Goal: Task Accomplishment & Management: Use online tool/utility

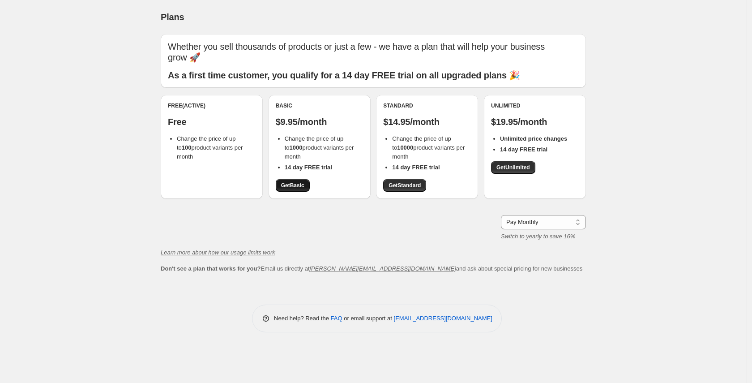
click at [295, 182] on span "Get Basic" at bounding box center [292, 185] width 23 height 7
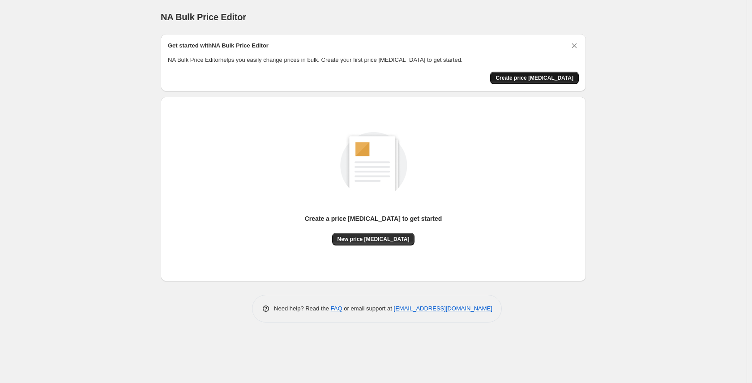
click at [539, 77] on span "Create price [MEDICAL_DATA]" at bounding box center [534, 77] width 78 height 7
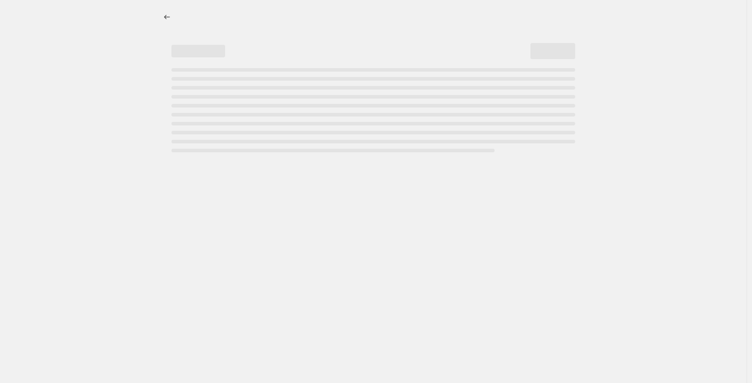
select select "percentage"
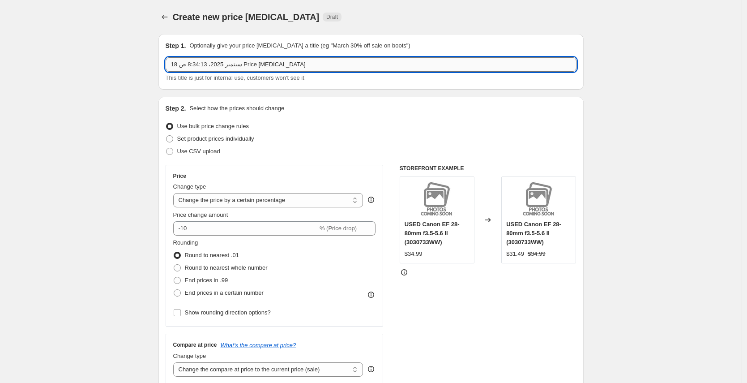
click at [287, 61] on input "18 سبتمبر 2025، 8:34:13 ص Price change job" at bounding box center [371, 64] width 411 height 14
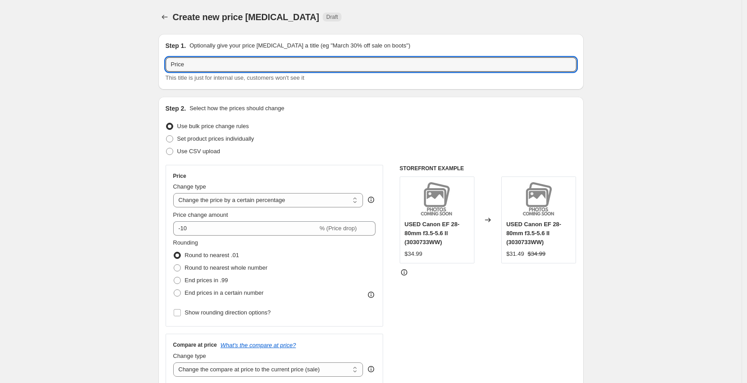
type input "Price"
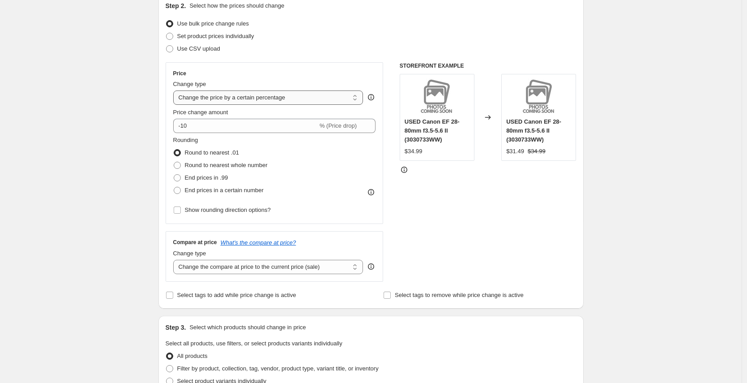
scroll to position [100, 0]
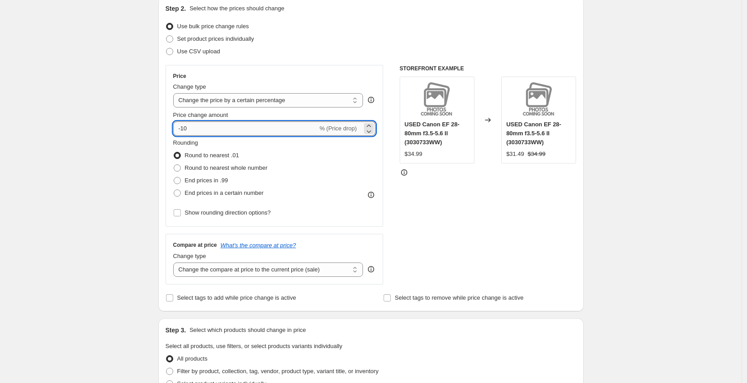
click at [200, 125] on input "-10" at bounding box center [245, 128] width 145 height 14
drag, startPoint x: 185, startPoint y: 129, endPoint x: 180, endPoint y: 127, distance: 5.4
click at [184, 128] on input "-10" at bounding box center [245, 128] width 145 height 14
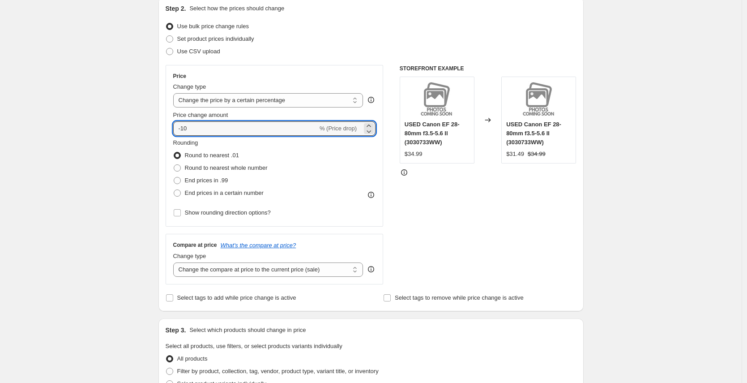
drag, startPoint x: 186, startPoint y: 128, endPoint x: 174, endPoint y: 126, distance: 11.8
click at [174, 126] on div "Price Change type Change the price to a certain amount Change the price by a ce…" at bounding box center [275, 146] width 218 height 162
click at [184, 127] on input "-10" at bounding box center [245, 128] width 145 height 14
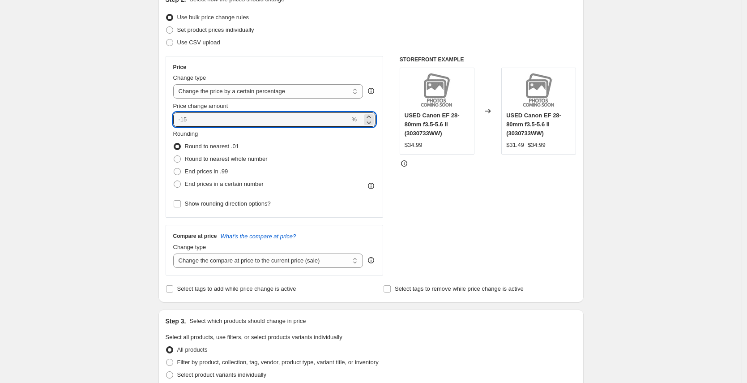
scroll to position [115, 0]
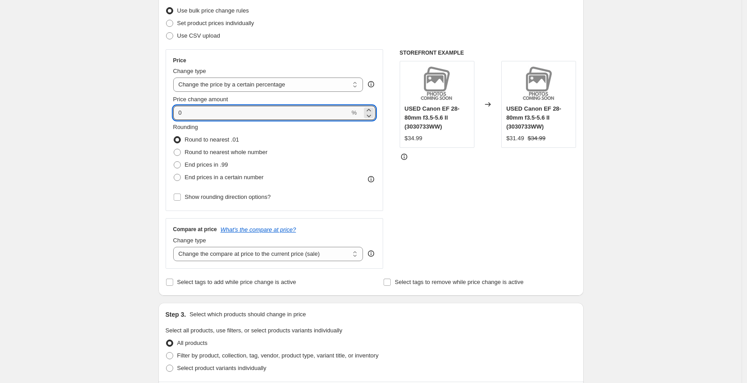
click at [93, 179] on div "Create new price change job. This page is ready Create new price change job Dra…" at bounding box center [370, 332] width 741 height 894
click at [235, 112] on input "0" at bounding box center [261, 113] width 177 height 14
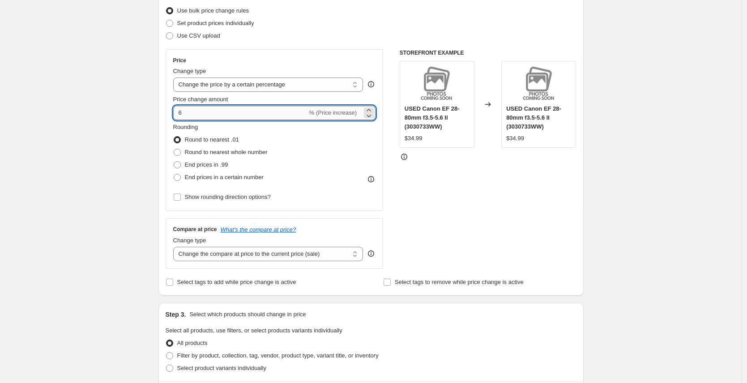
type input "60"
type input "0"
click at [548, 188] on div "STOREFRONT EXAMPLE USED Canon EF 28-80mm f3.5-5.6 II (3030733WW) $34.99 Changed…" at bounding box center [488, 158] width 177 height 219
click at [249, 109] on input "0" at bounding box center [261, 113] width 177 height 14
click at [249, 110] on input "0" at bounding box center [261, 113] width 177 height 14
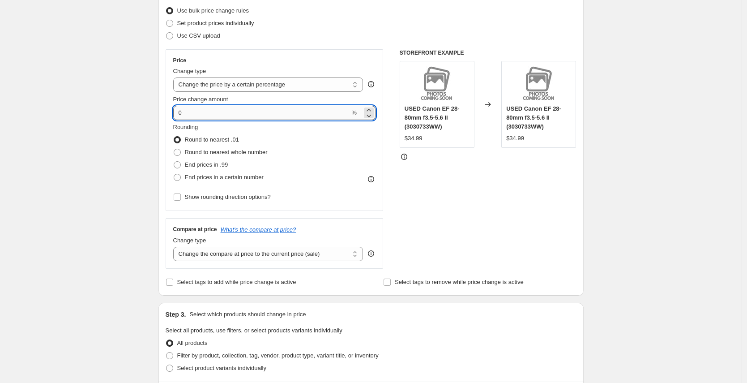
click at [249, 110] on input "0" at bounding box center [261, 113] width 177 height 14
type input "-60"
click at [140, 103] on div "Create new price change job. This page is ready Create new price change job Dra…" at bounding box center [370, 332] width 741 height 894
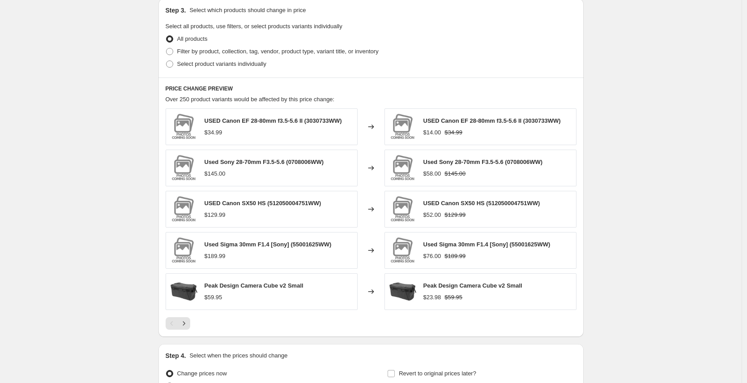
scroll to position [515, 0]
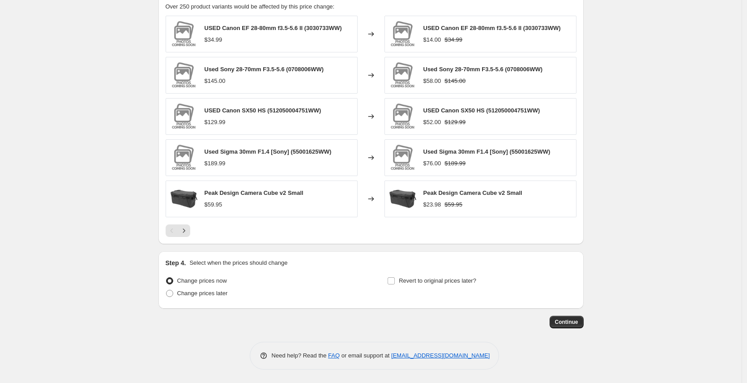
click at [576, 326] on button "Continue" at bounding box center [566, 321] width 34 height 13
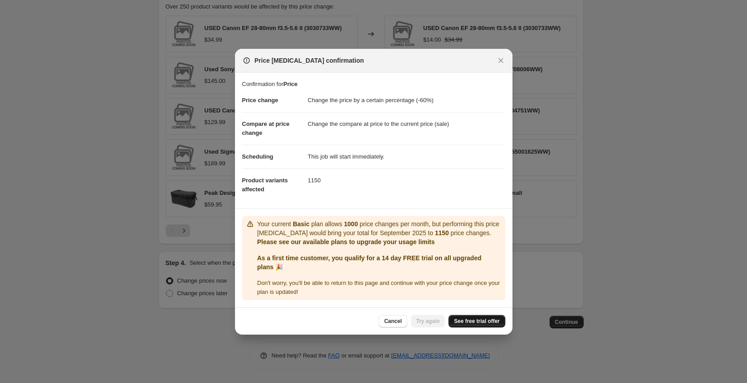
click at [474, 322] on span "See free trial offer" at bounding box center [477, 320] width 46 height 7
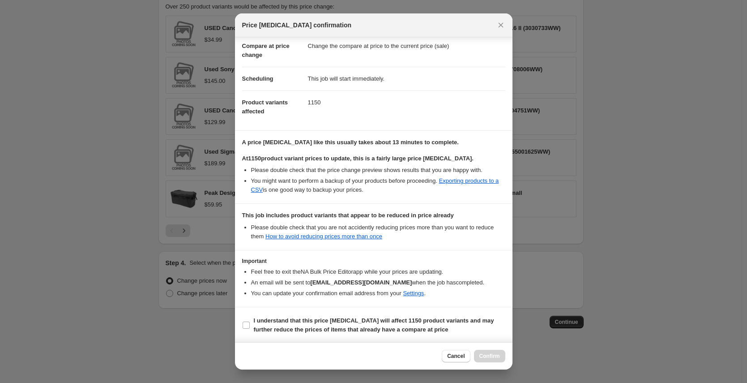
scroll to position [43, 0]
click at [339, 325] on b "I understand that this price change job will affect 1150 product variants and m…" at bounding box center [374, 324] width 240 height 16
click at [250, 325] on input "I understand that this price change job will affect 1150 product variants and m…" at bounding box center [245, 323] width 7 height 7
checkbox input "true"
click at [487, 364] on div "Cancel Confirm" at bounding box center [373, 355] width 277 height 27
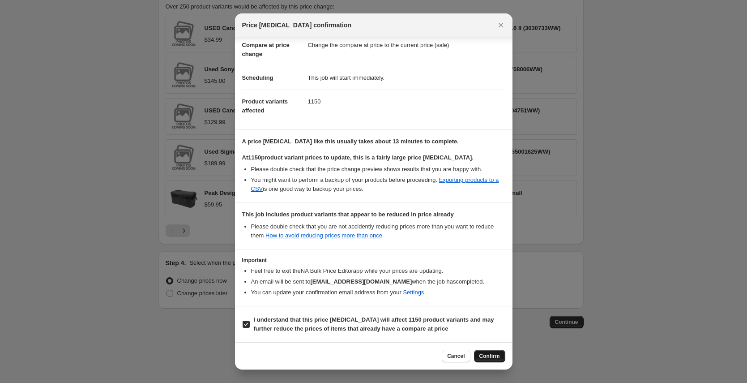
click at [485, 356] on span "Confirm" at bounding box center [489, 355] width 21 height 7
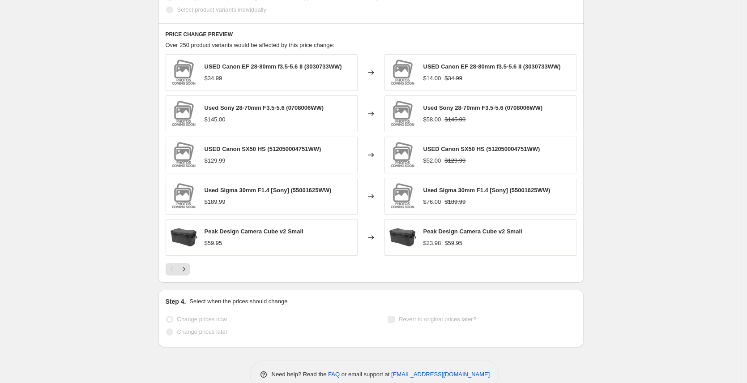
scroll to position [538, 0]
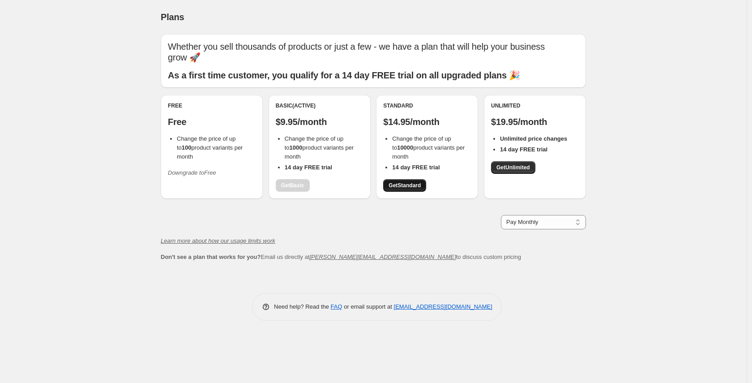
click at [426, 179] on link "Get Standard" at bounding box center [404, 185] width 43 height 13
